Goal: Obtain resource: Obtain resource

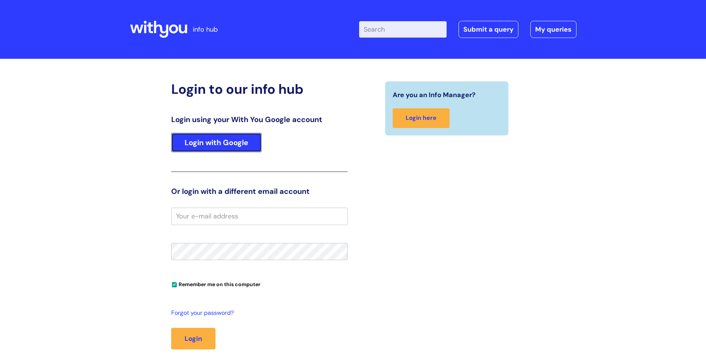
click at [226, 142] on link "Login with Google" at bounding box center [216, 142] width 90 height 19
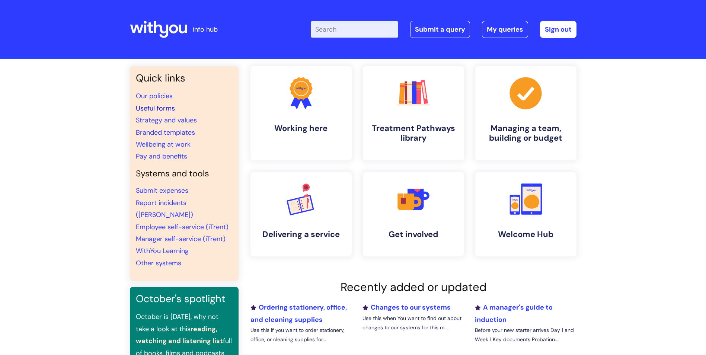
click at [159, 105] on link "Useful forms" at bounding box center [155, 108] width 39 height 9
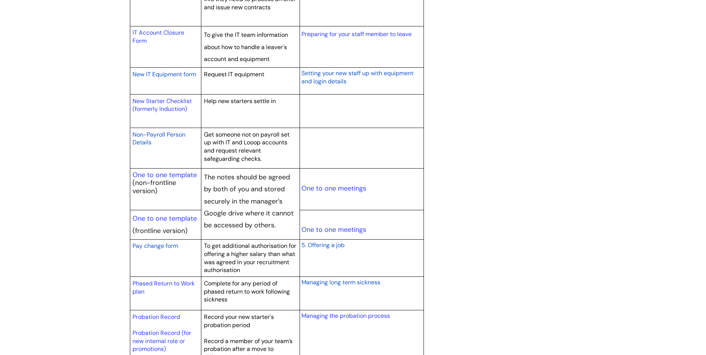
scroll to position [819, 0]
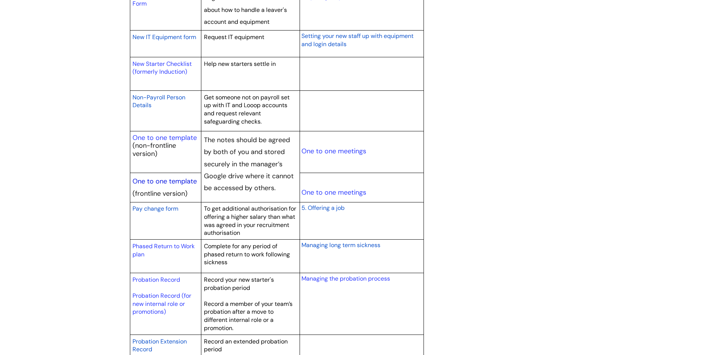
click at [174, 181] on link "One to one template" at bounding box center [165, 181] width 64 height 9
